Goal: Task Accomplishment & Management: Use online tool/utility

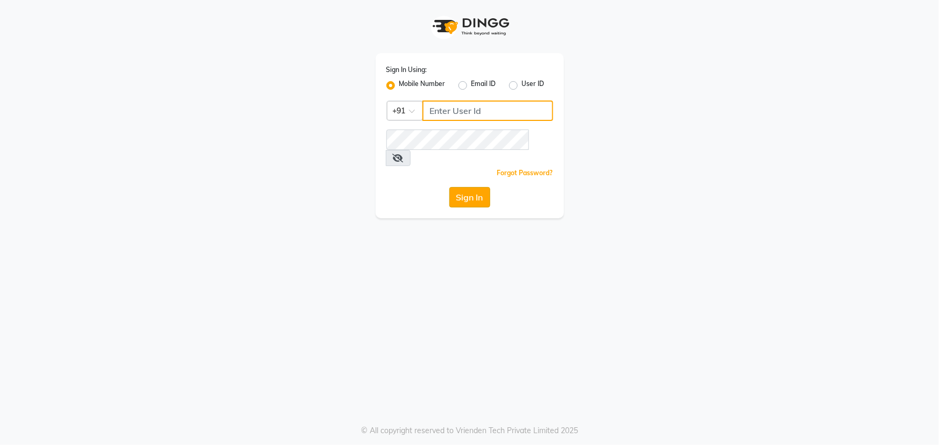
type input "7768950777"
click at [468, 187] on button "Sign In" at bounding box center [469, 197] width 41 height 20
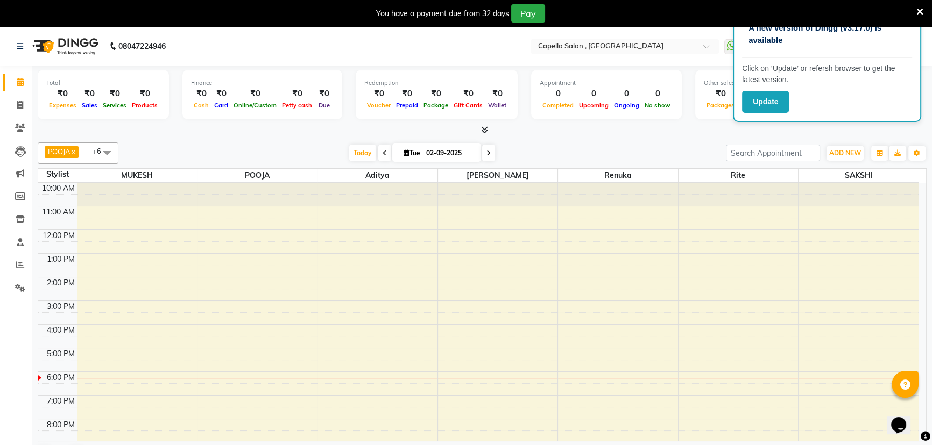
click at [921, 11] on icon at bounding box center [919, 12] width 7 height 10
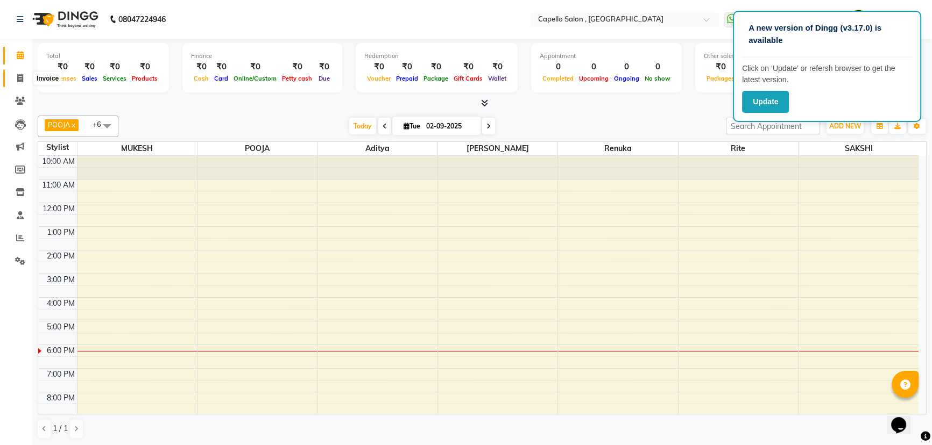
click at [20, 81] on icon at bounding box center [20, 78] width 6 height 8
select select "service"
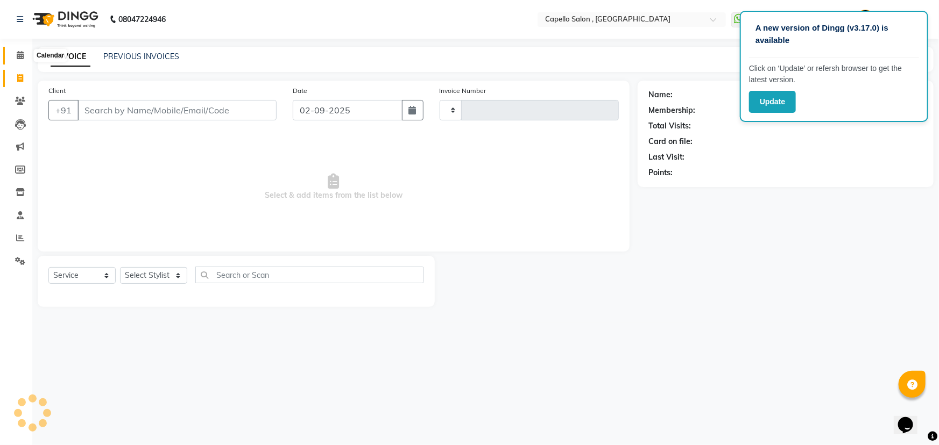
click at [19, 58] on icon at bounding box center [20, 55] width 7 height 8
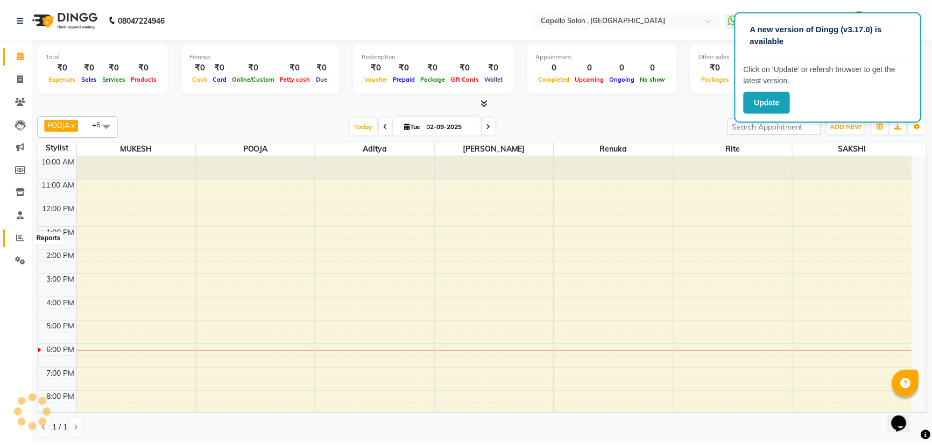
scroll to position [27, 0]
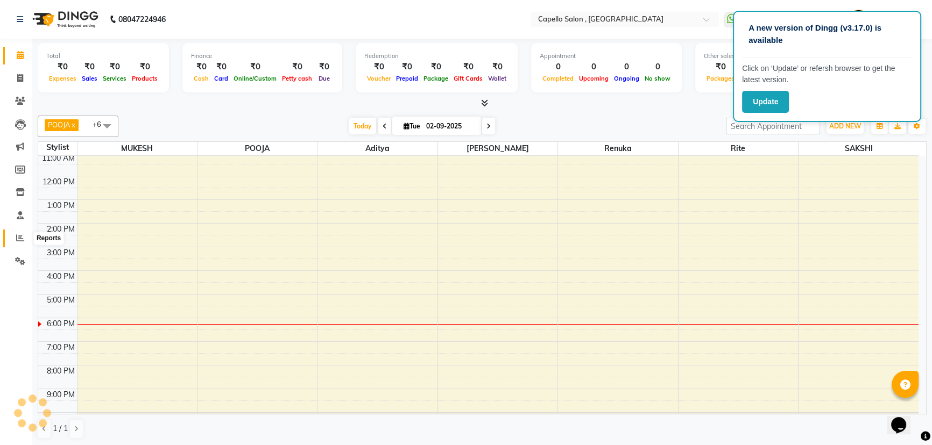
click at [16, 238] on icon at bounding box center [20, 238] width 8 height 8
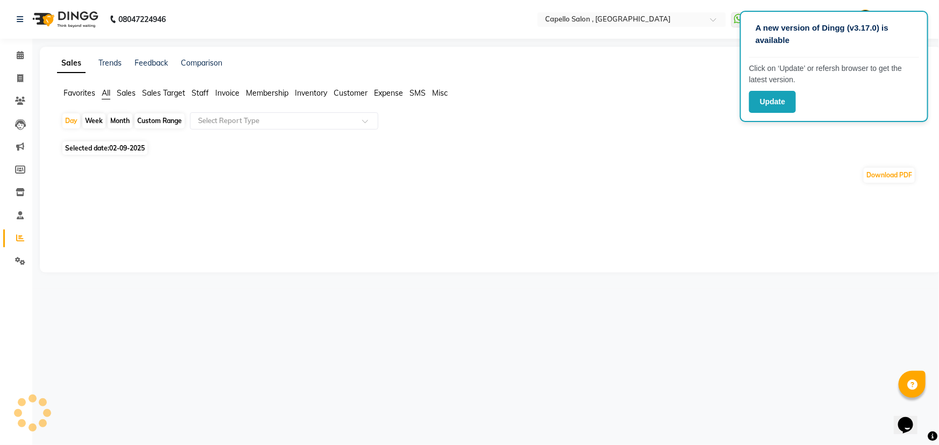
click at [199, 93] on span "Staff" at bounding box center [200, 93] width 17 height 10
click at [229, 122] on input "text" at bounding box center [273, 121] width 155 height 11
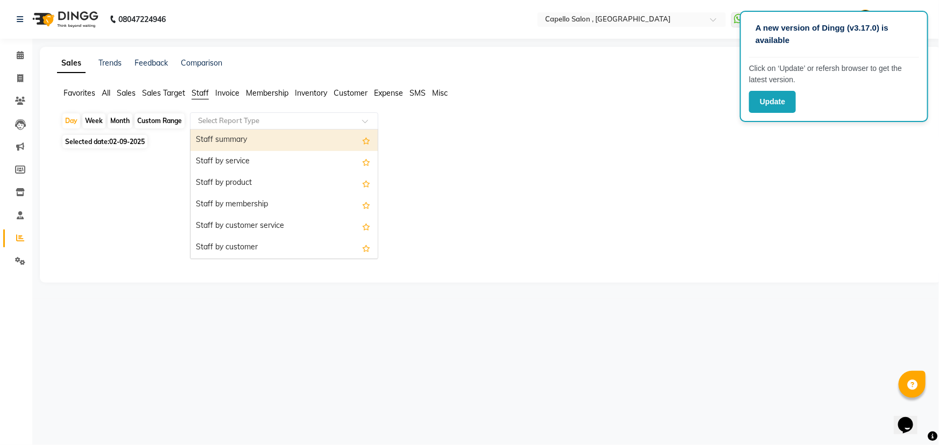
click at [242, 138] on div "Staff summary" at bounding box center [283, 141] width 187 height 22
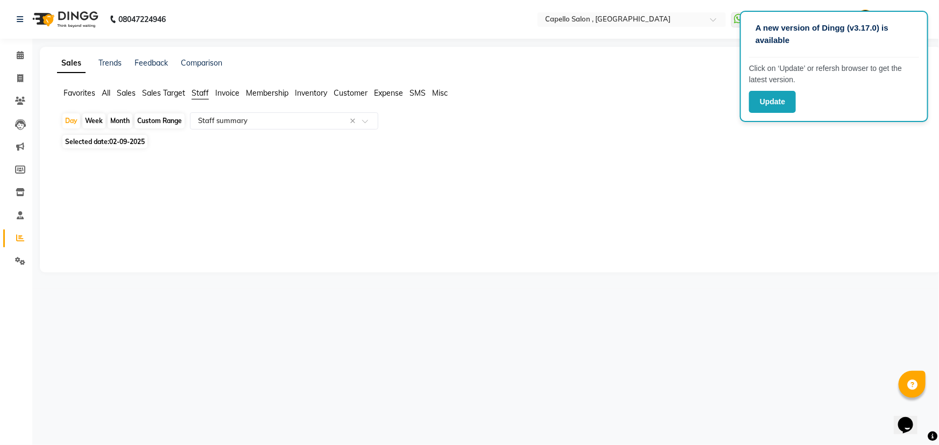
click at [121, 119] on div "Month" at bounding box center [120, 121] width 25 height 15
select select "9"
select select "2025"
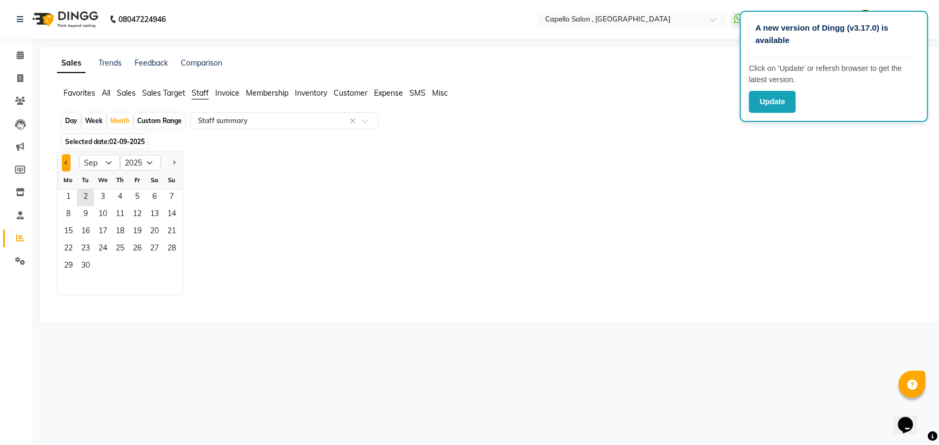
click at [65, 161] on span "Previous month" at bounding box center [67, 163] width 4 height 4
select select "8"
click at [134, 194] on span "1" at bounding box center [137, 197] width 17 height 17
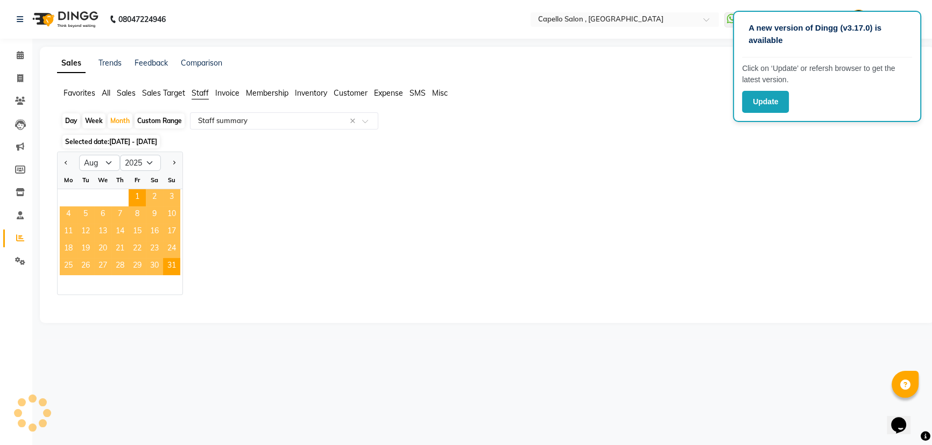
select select "full_report"
select select "csv"
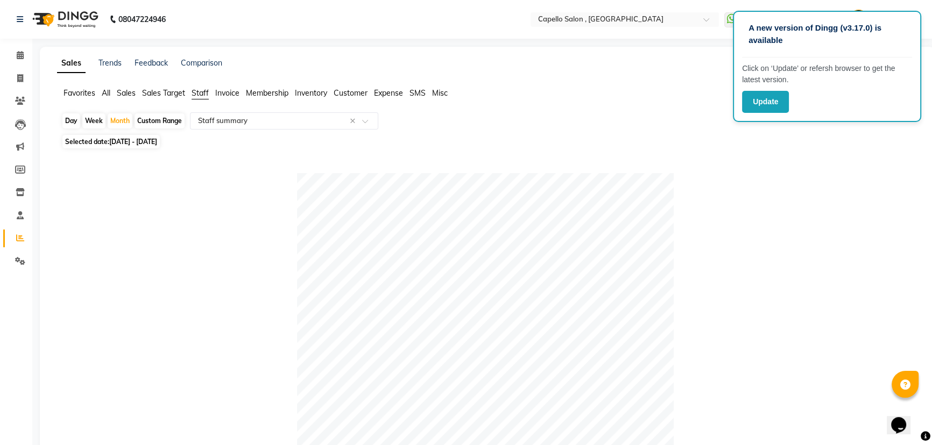
scroll to position [146, 0]
